Goal: Task Accomplishment & Management: Use online tool/utility

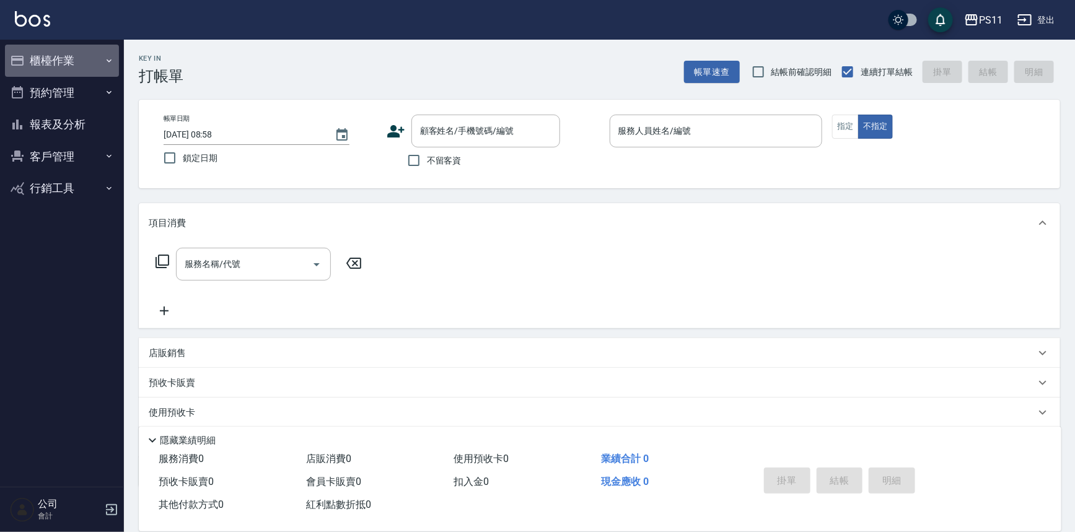
click at [70, 63] on button "櫃檯作業" at bounding box center [62, 61] width 114 height 32
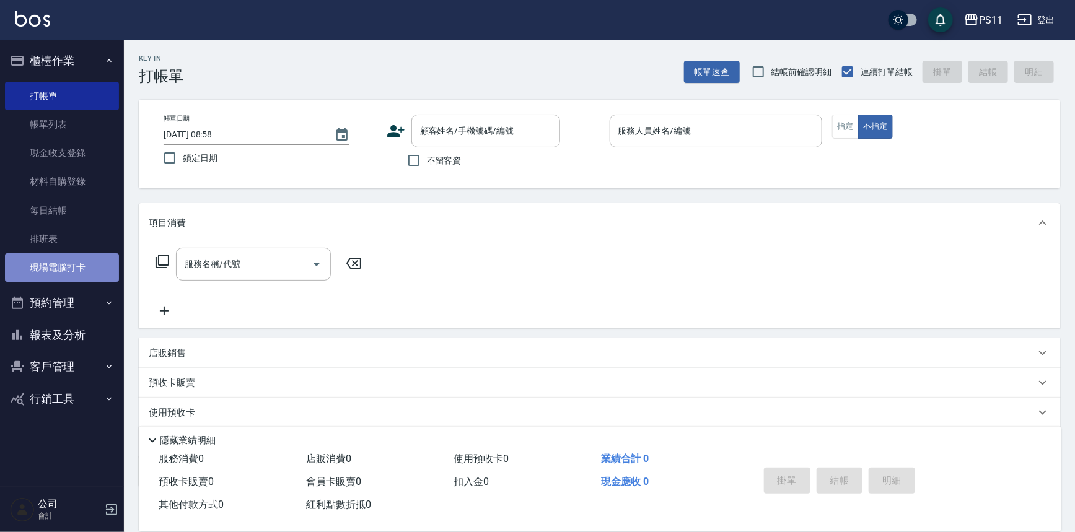
click at [90, 261] on link "現場電腦打卡" at bounding box center [62, 267] width 114 height 28
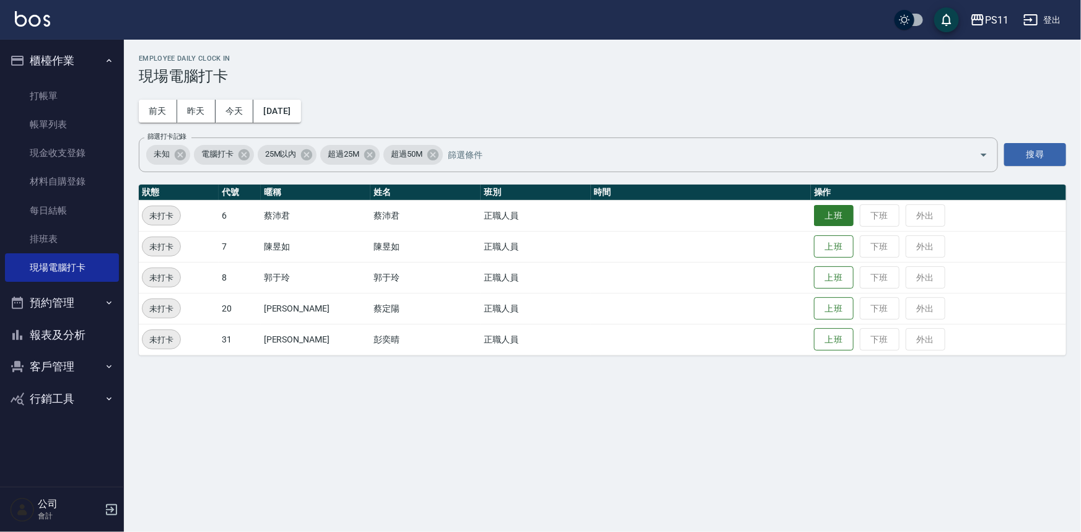
click at [814, 216] on button "上班" at bounding box center [834, 216] width 40 height 22
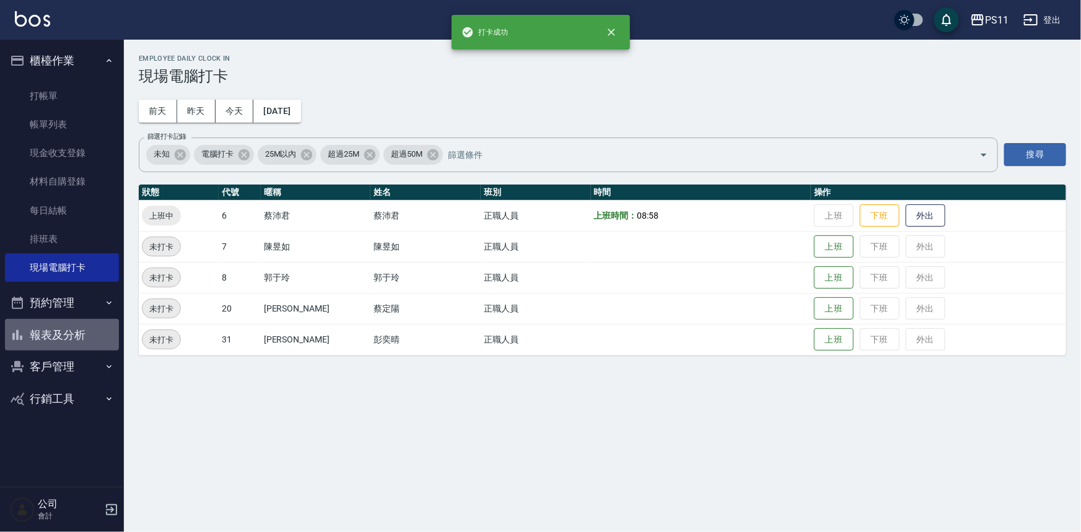
click at [78, 326] on button "報表及分析" at bounding box center [62, 335] width 114 height 32
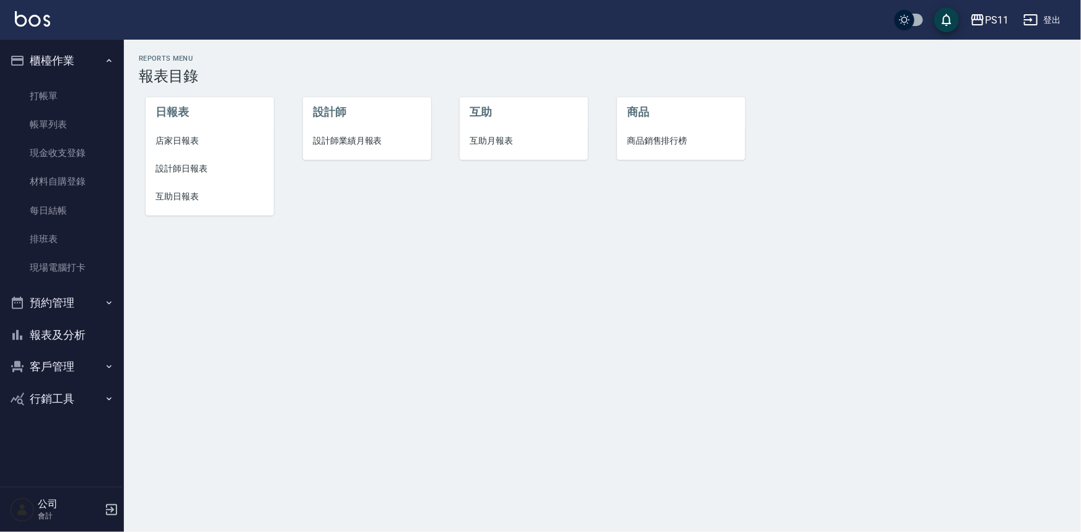
click at [190, 162] on span "設計師日報表" at bounding box center [209, 168] width 108 height 13
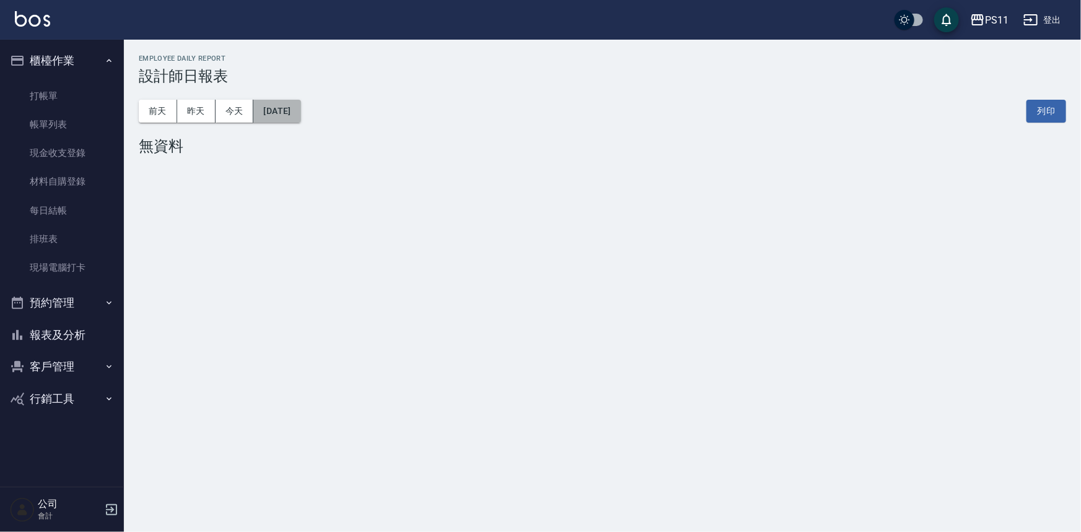
click at [295, 113] on button "[DATE]" at bounding box center [276, 111] width 47 height 23
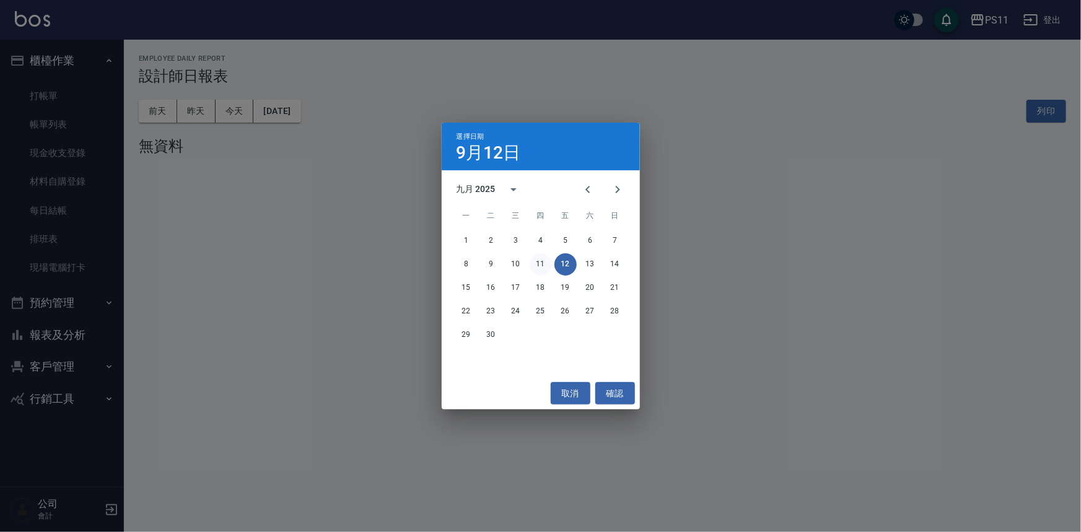
click at [535, 266] on button "11" at bounding box center [541, 264] width 22 height 22
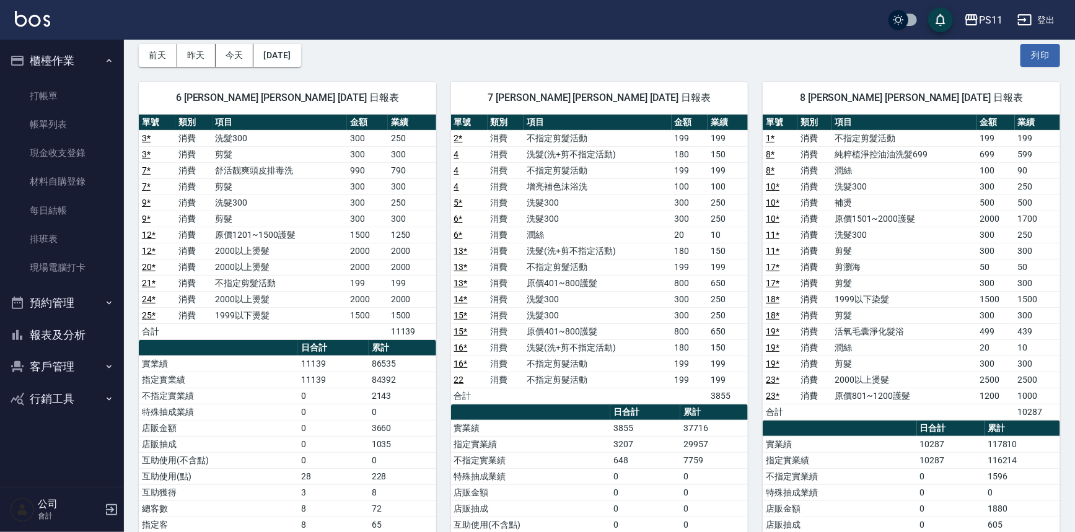
scroll to position [112, 0]
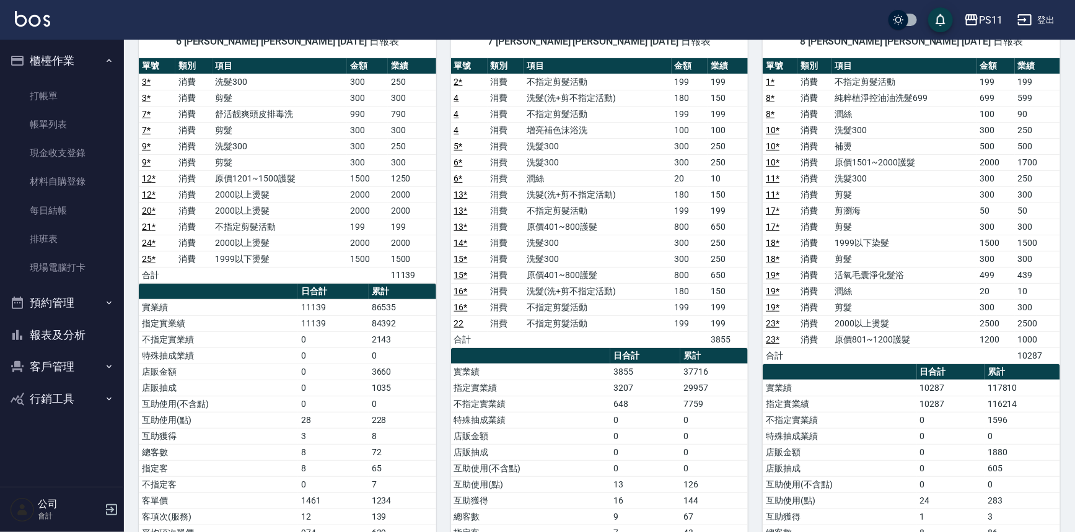
click at [79, 338] on button "報表及分析" at bounding box center [62, 335] width 114 height 32
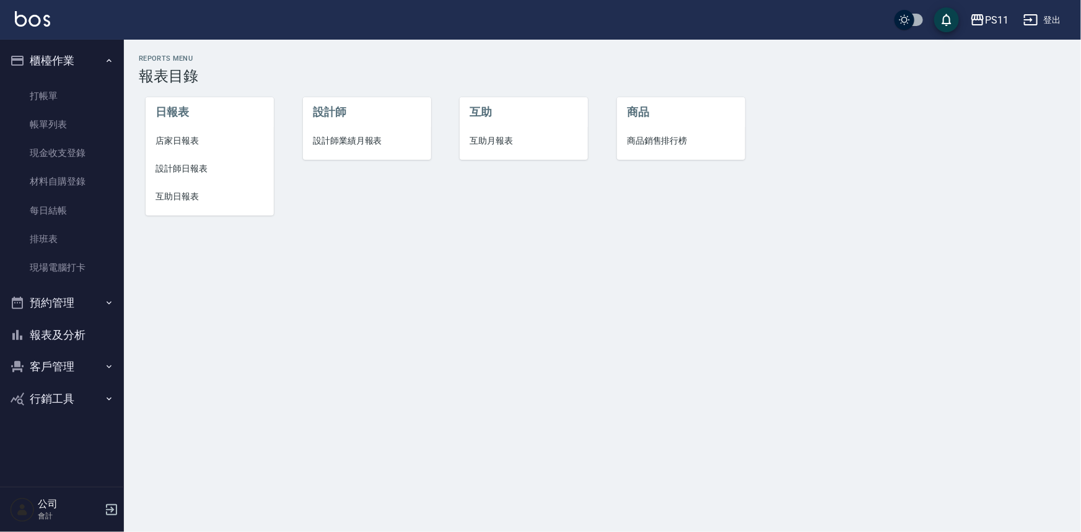
click at [167, 198] on span "互助日報表" at bounding box center [209, 196] width 108 height 13
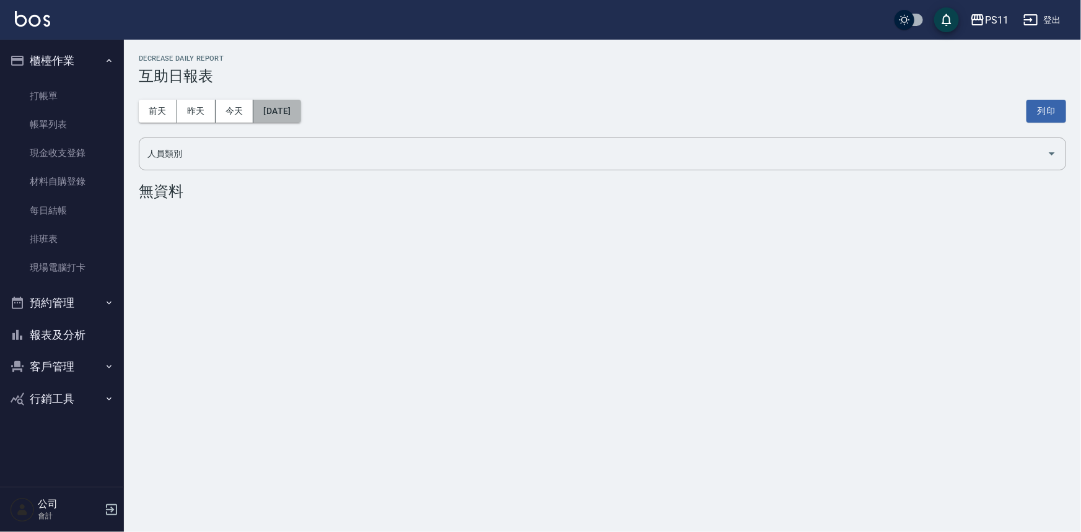
click at [300, 111] on button "[DATE]" at bounding box center [276, 111] width 47 height 23
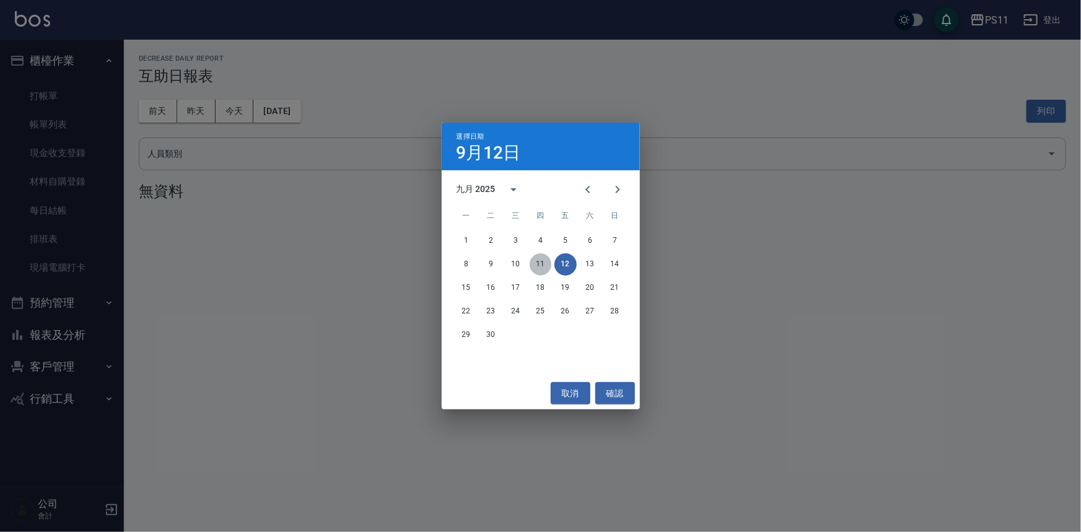
click at [548, 263] on button "11" at bounding box center [541, 264] width 22 height 22
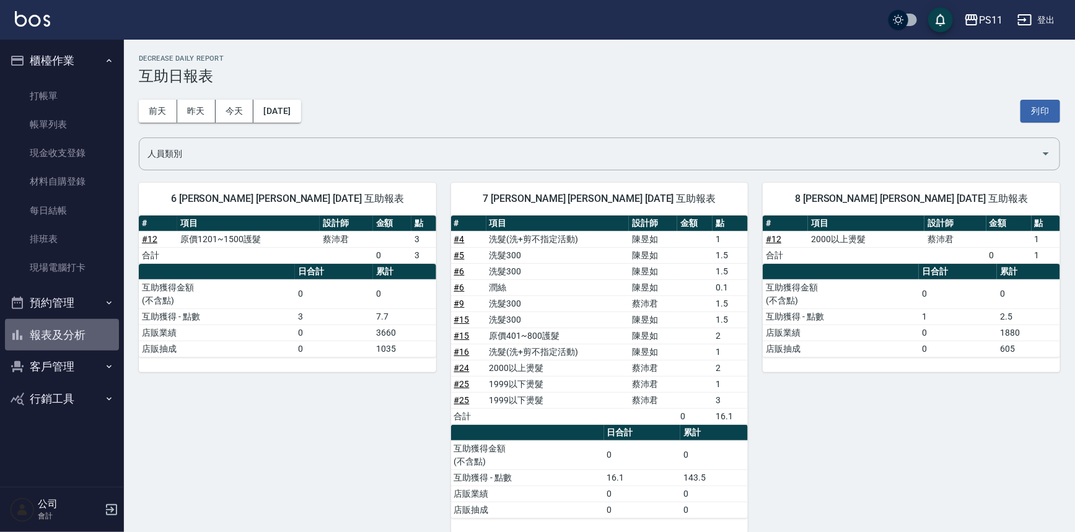
click at [93, 322] on button "報表及分析" at bounding box center [62, 335] width 114 height 32
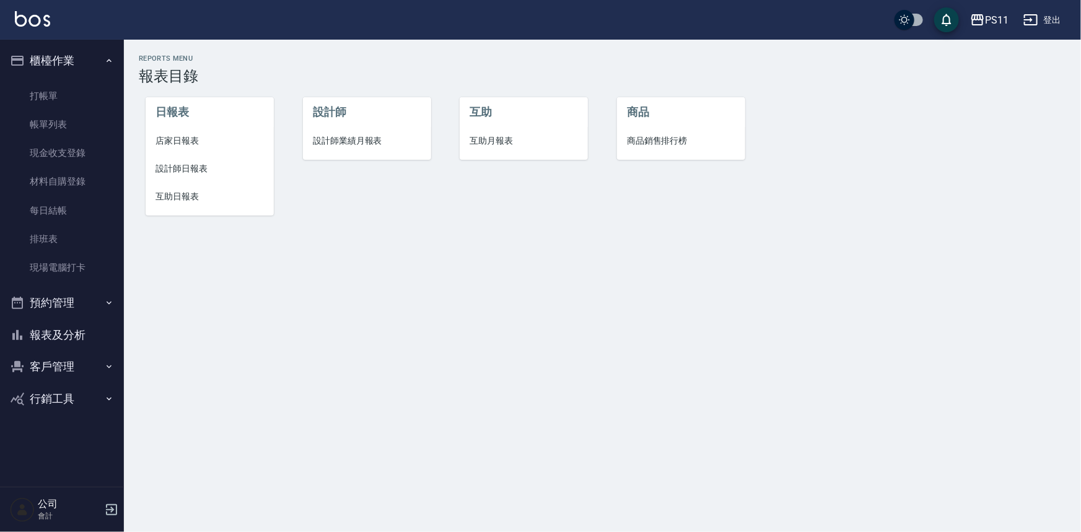
click at [183, 143] on span "店家日報表" at bounding box center [209, 140] width 108 height 13
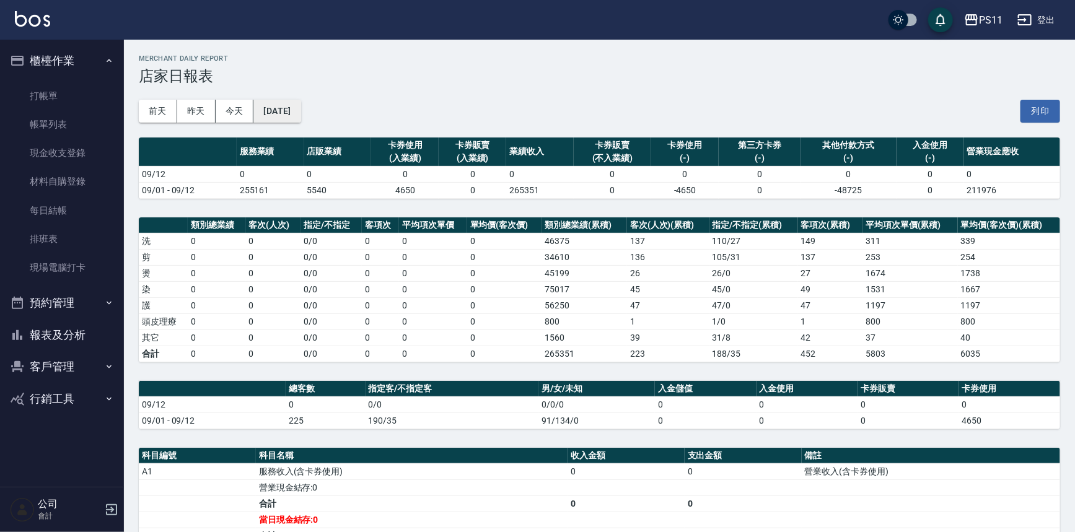
click at [297, 112] on button "[DATE]" at bounding box center [276, 111] width 47 height 23
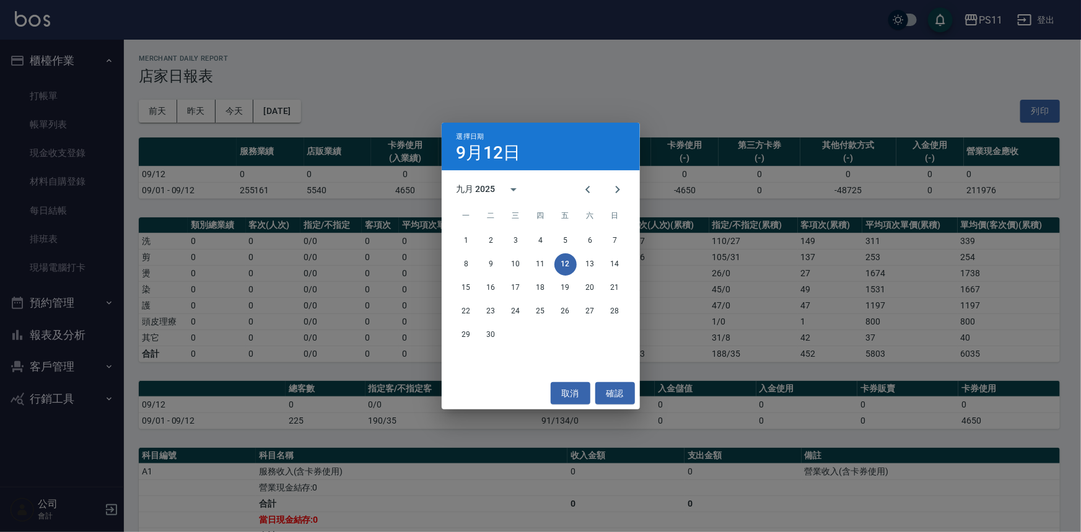
click at [370, 252] on div "選擇日期 [DATE] 九月 2025 一 二 三 四 五 六 日 1 2 3 4 5 6 7 8 9 10 11 12 13 14 15 16 17 18 …" at bounding box center [540, 266] width 1081 height 532
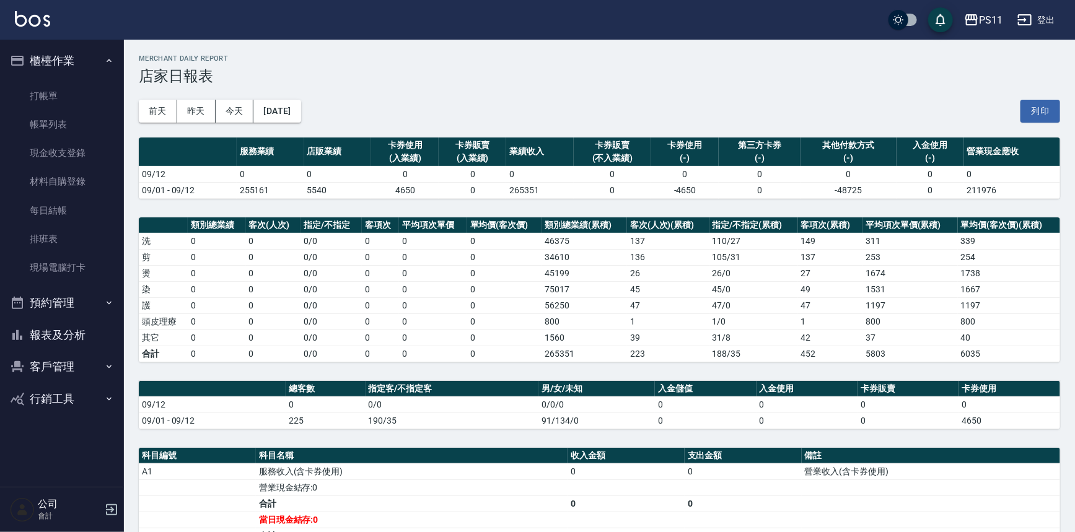
click at [78, 330] on button "報表及分析" at bounding box center [62, 335] width 114 height 32
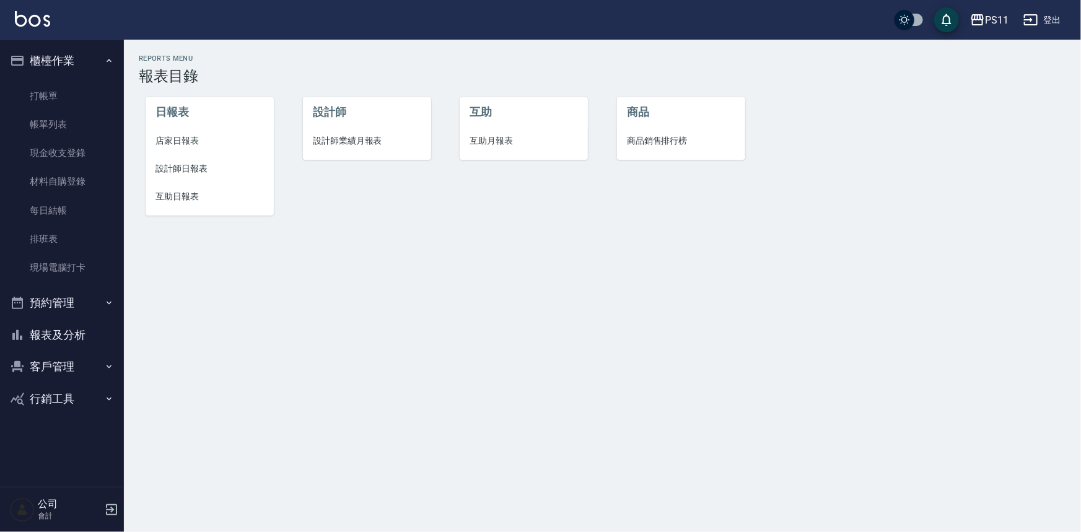
click at [186, 175] on span "設計師日報表" at bounding box center [209, 168] width 108 height 13
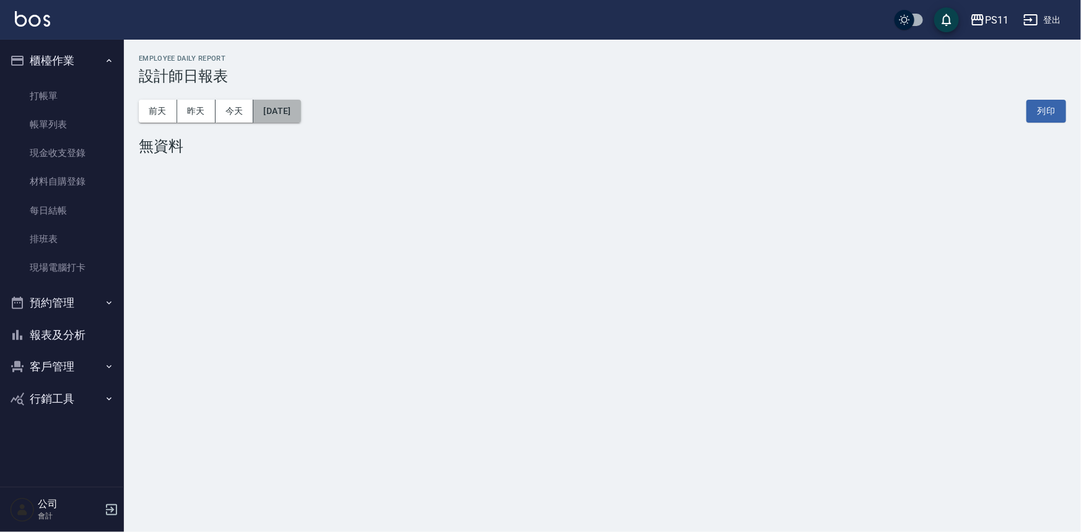
click at [292, 108] on button "[DATE]" at bounding box center [276, 111] width 47 height 23
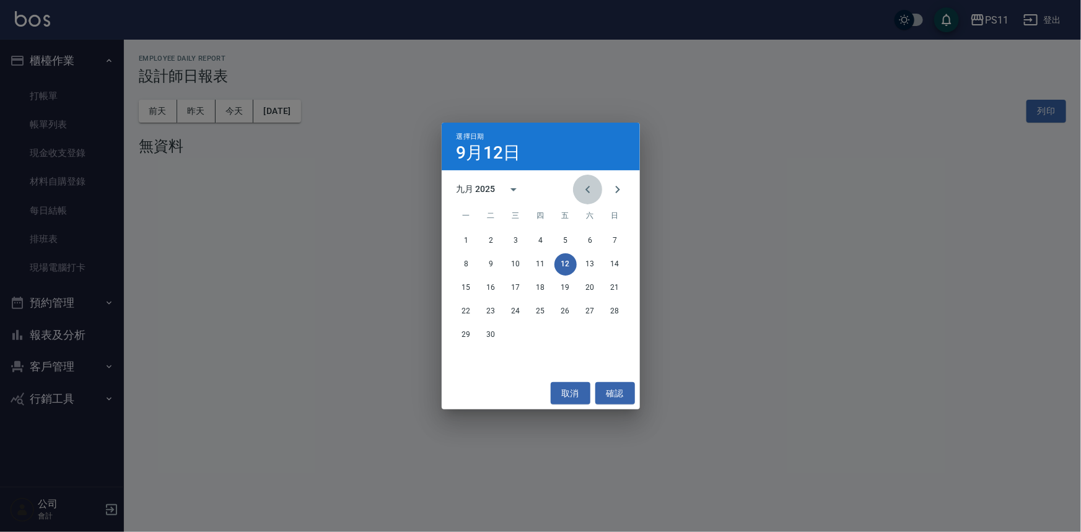
click at [581, 188] on icon "Previous month" at bounding box center [587, 189] width 15 height 15
click at [473, 289] on button "11" at bounding box center [466, 288] width 22 height 22
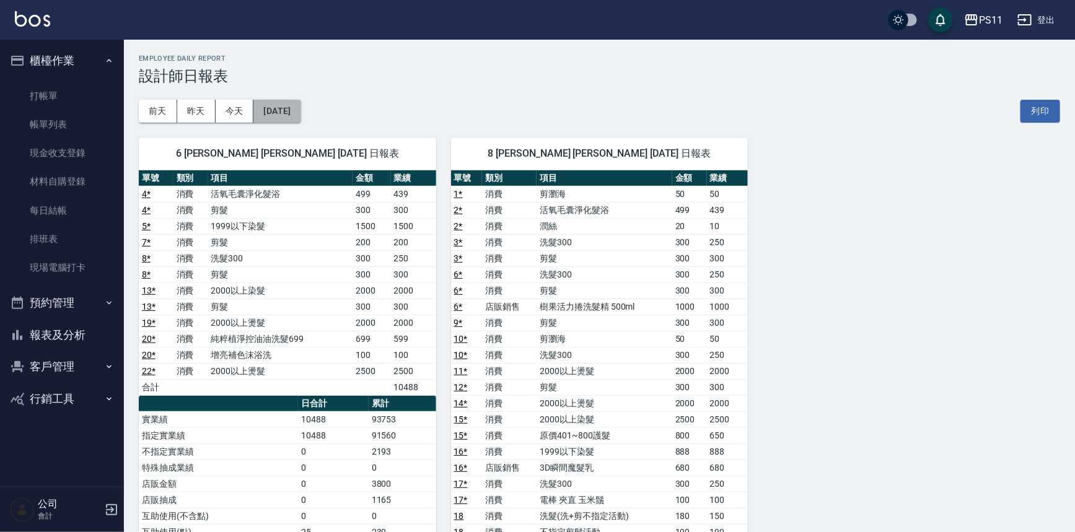
click at [300, 110] on button "[DATE]" at bounding box center [276, 111] width 47 height 23
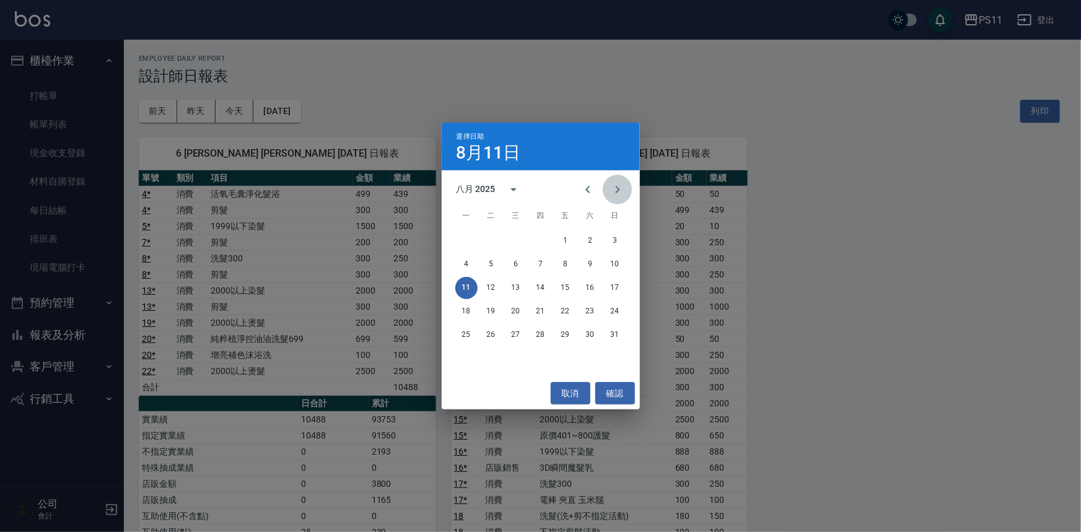
click at [611, 192] on icon "Next month" at bounding box center [617, 189] width 15 height 15
click at [543, 265] on button "11" at bounding box center [541, 264] width 22 height 22
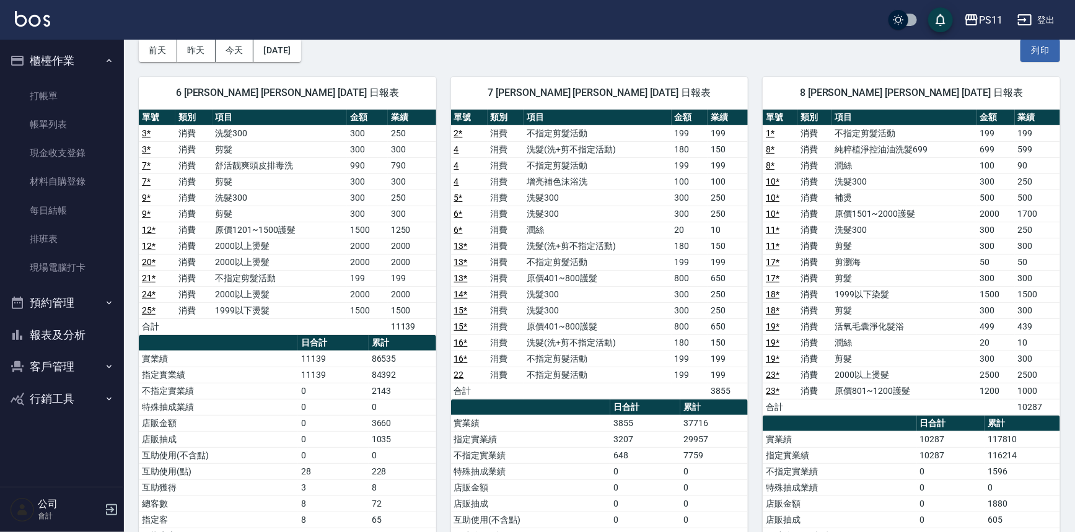
scroll to position [59, 0]
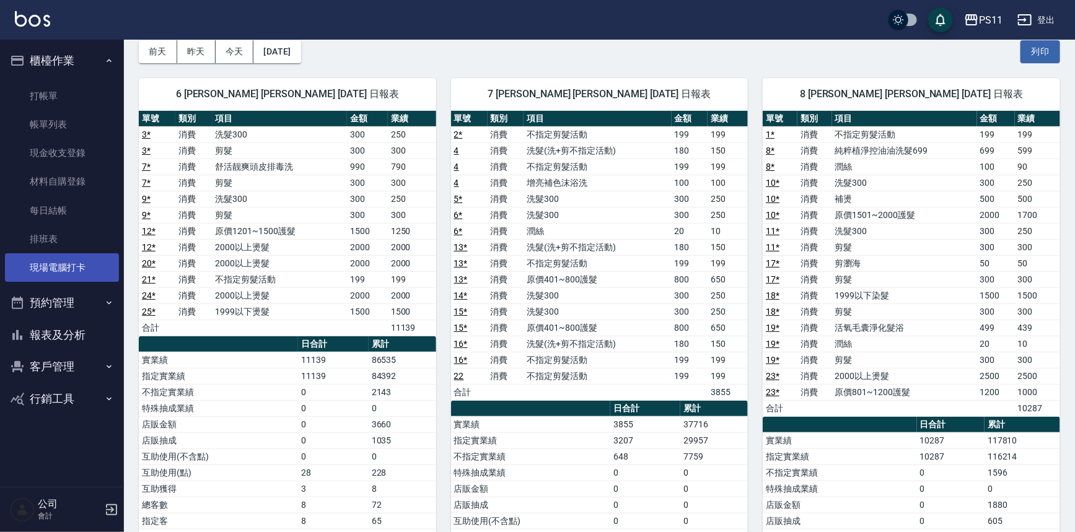
click at [53, 274] on link "現場電腦打卡" at bounding box center [62, 267] width 114 height 28
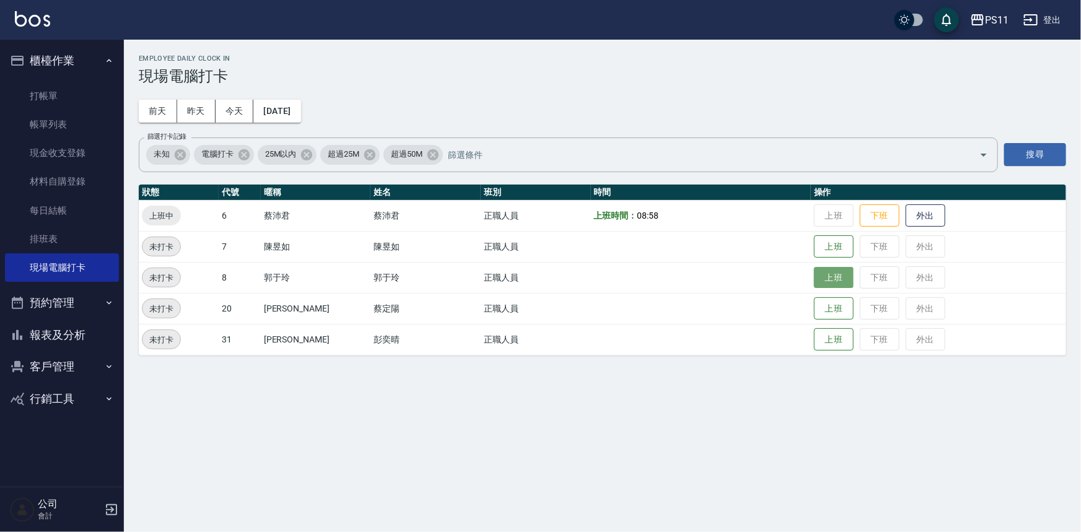
drag, startPoint x: 807, startPoint y: 275, endPoint x: 822, endPoint y: 276, distance: 14.9
click at [814, 276] on button "上班" at bounding box center [834, 278] width 40 height 22
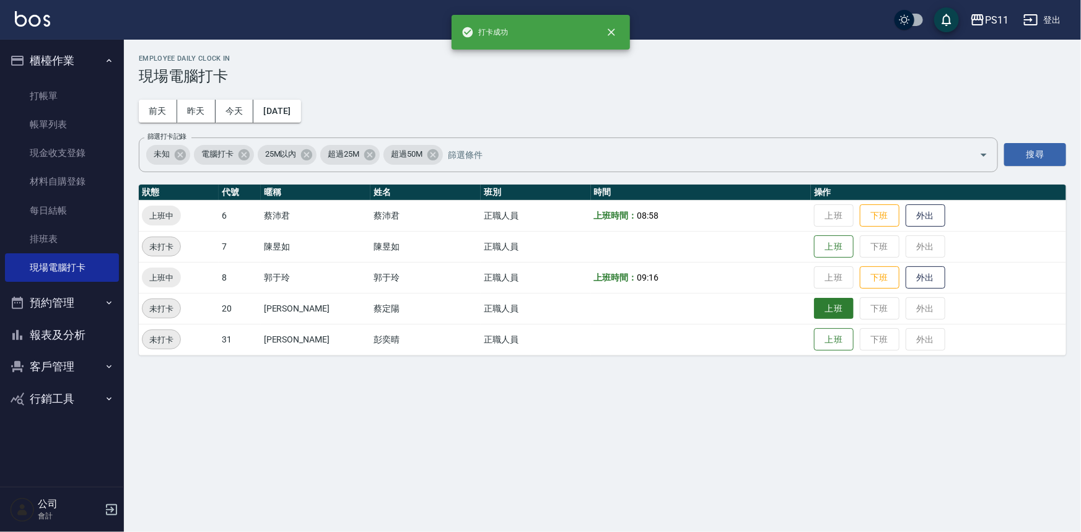
click at [817, 308] on button "上班" at bounding box center [834, 309] width 40 height 22
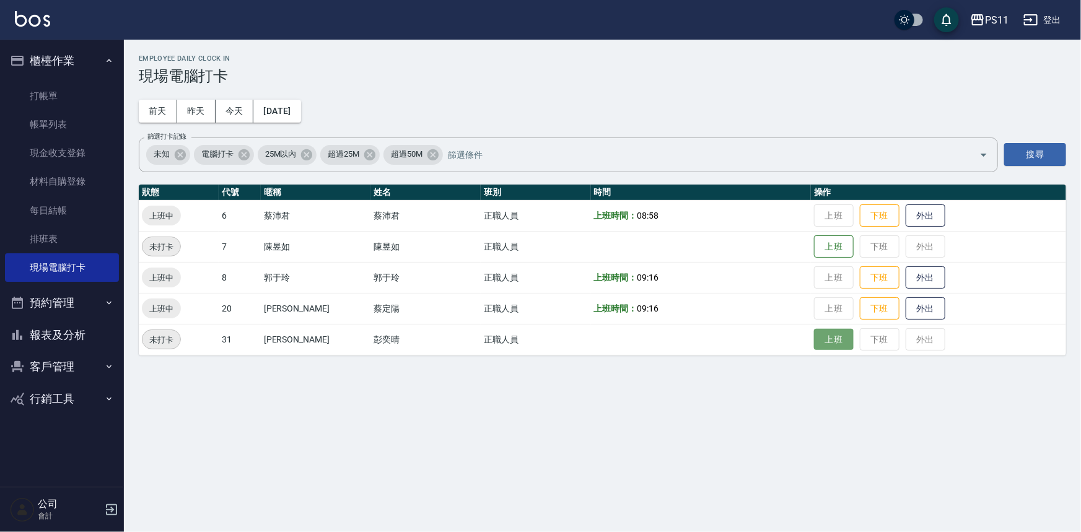
click at [828, 343] on button "上班" at bounding box center [834, 340] width 40 height 22
click at [821, 245] on button "上班" at bounding box center [834, 247] width 40 height 22
